Goal: Information Seeking & Learning: Learn about a topic

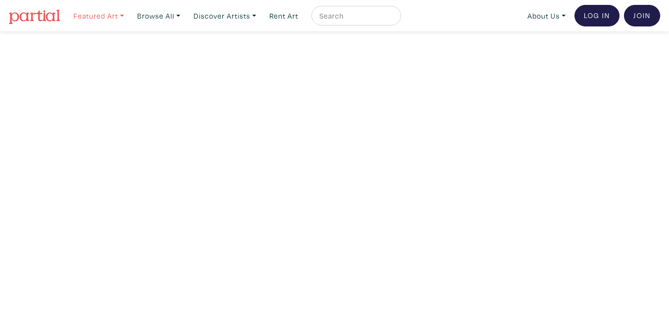
click at [124, 16] on link "Featured Art" at bounding box center [98, 16] width 59 height 20
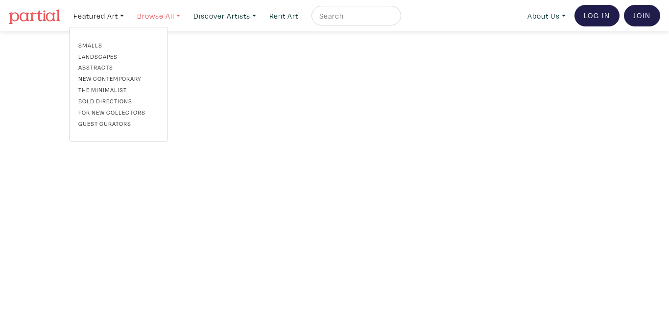
click at [184, 12] on link "Browse All" at bounding box center [159, 16] width 52 height 20
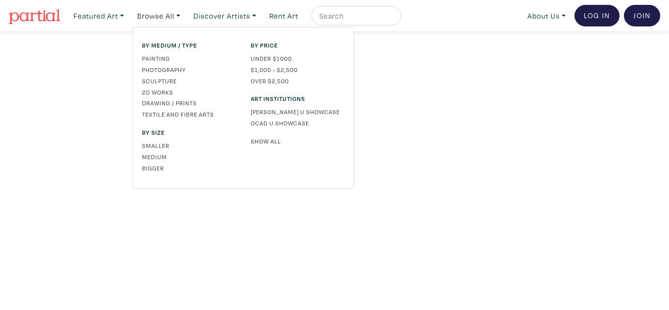
click at [272, 142] on link "Show All" at bounding box center [298, 141] width 94 height 9
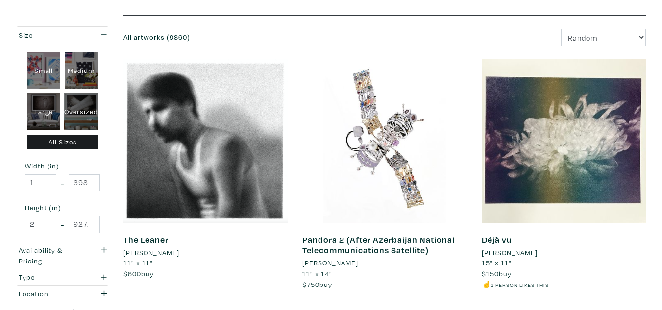
scroll to position [111, 0]
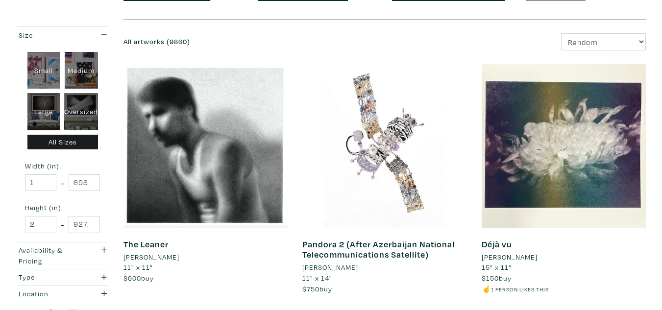
click at [167, 256] on li "Justin Mezzapelli" at bounding box center [151, 257] width 56 height 11
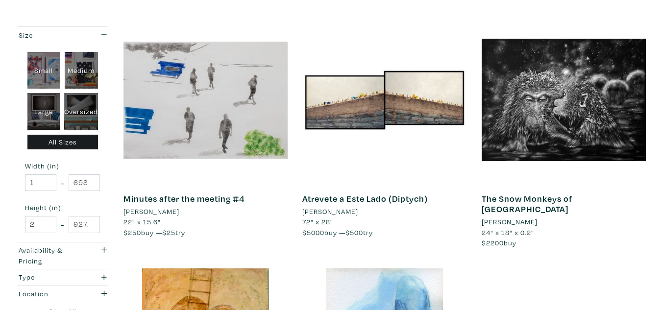
scroll to position [1928, 0]
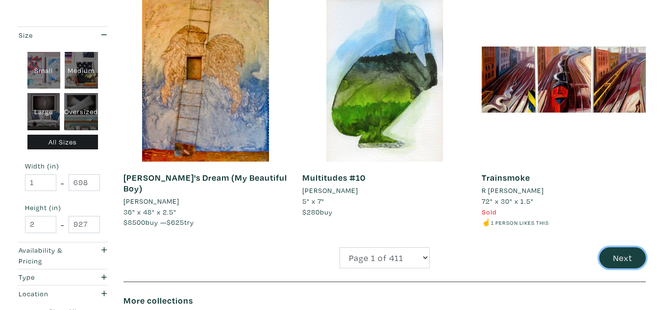
click at [622, 247] on button "Next" at bounding box center [622, 257] width 47 height 21
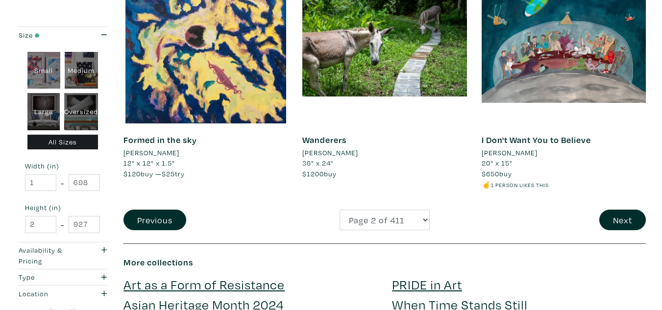
scroll to position [1960, 0]
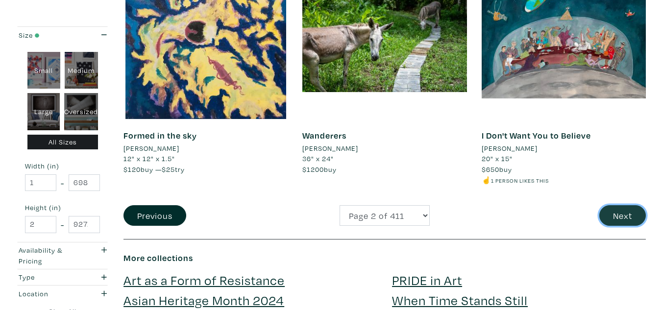
click at [620, 216] on button "Next" at bounding box center [622, 215] width 47 height 21
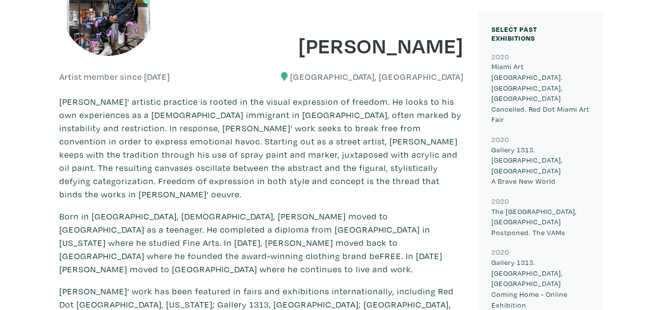
scroll to position [187, 0]
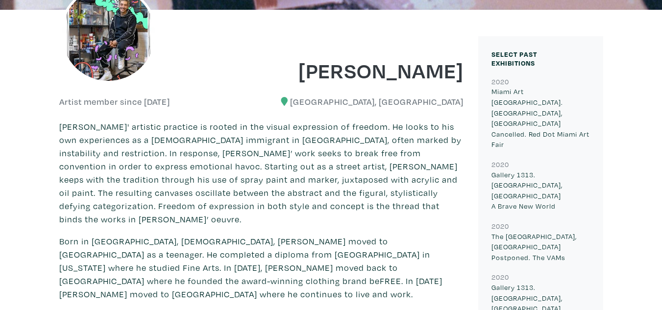
drag, startPoint x: 316, startPoint y: 71, endPoint x: 463, endPoint y: 74, distance: 147.4
click at [463, 74] on div "Jose Cifuentes" at bounding box center [366, 64] width 210 height 40
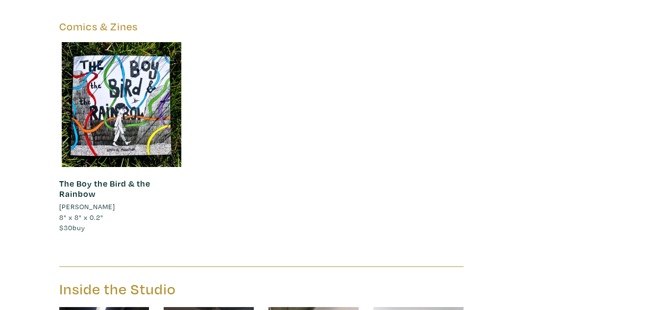
scroll to position [2594, 0]
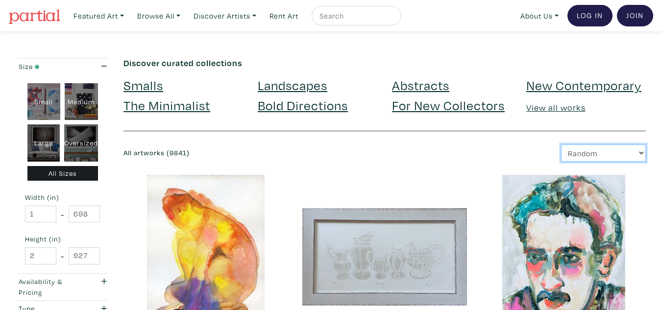
click at [609, 152] on select "Newest Random Price: Low to High Price: High to Low" at bounding box center [603, 152] width 85 height 17
select select "id"
click at [561, 144] on select "Newest Random Price: Low to High Price: High to Low" at bounding box center [603, 152] width 85 height 17
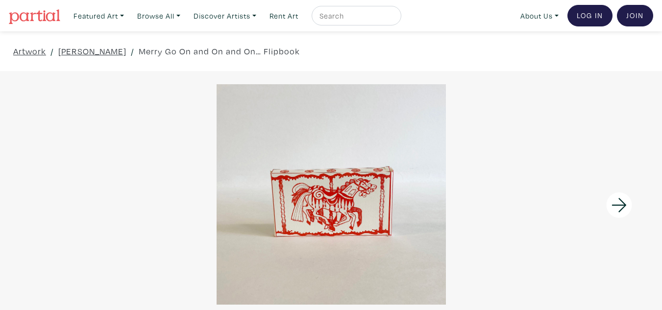
click at [615, 208] on icon at bounding box center [618, 205] width 33 height 26
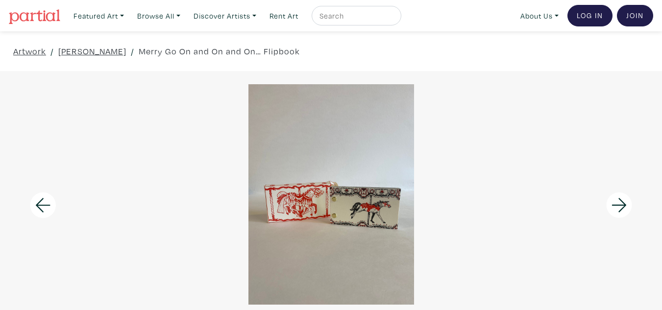
click at [616, 208] on icon at bounding box center [618, 205] width 33 height 26
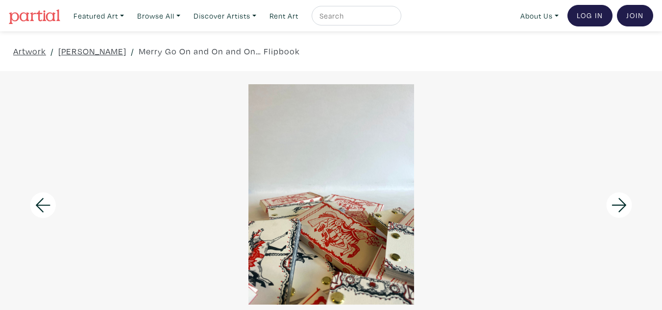
click at [616, 208] on icon at bounding box center [618, 205] width 33 height 26
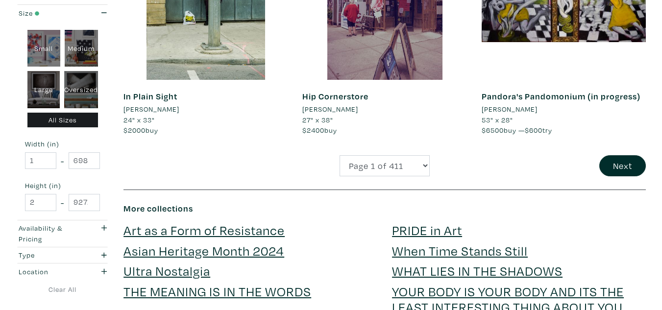
scroll to position [1976, 0]
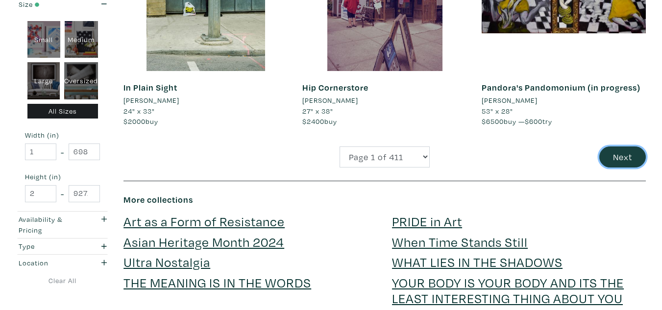
click at [622, 150] on button "Next" at bounding box center [622, 156] width 47 height 21
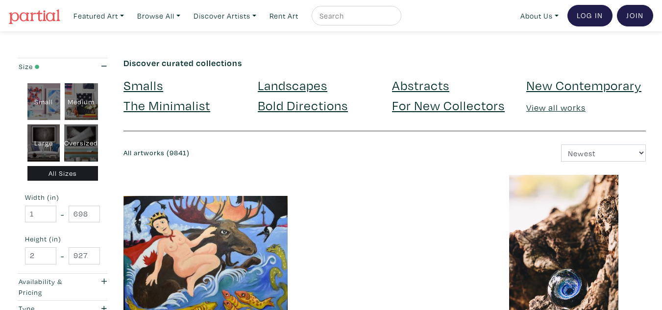
click at [373, 19] on input "text" at bounding box center [354, 16] width 73 height 12
type input "[PERSON_NAME]"
click at [394, 19] on button "submit" at bounding box center [394, 19] width 0 height 0
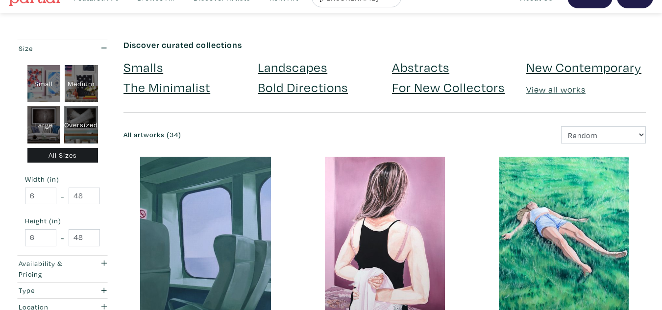
scroll to position [20, 0]
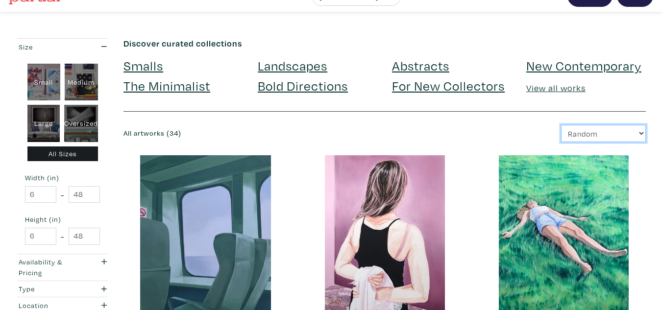
click at [606, 135] on select "Newest Random Price: Low to High Price: High to Low" at bounding box center [603, 133] width 85 height 17
select select "id"
click at [561, 125] on select "Newest Random Price: Low to High Price: High to Low" at bounding box center [603, 133] width 85 height 17
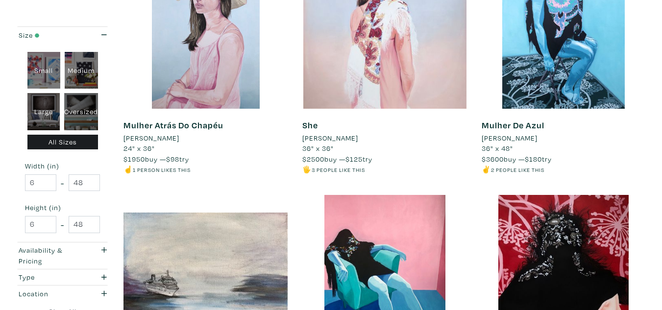
scroll to position [2002, 0]
